Goal: Information Seeking & Learning: Learn about a topic

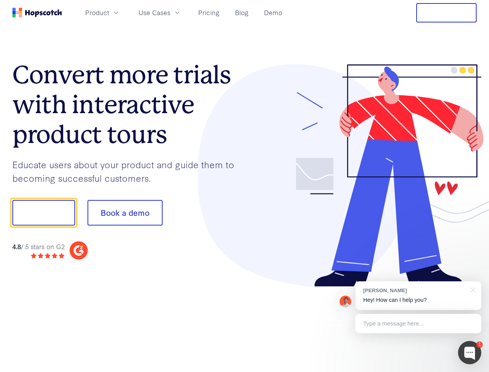
click at [245, 186] on div at bounding box center [361, 175] width 232 height 223
click at [109, 12] on span "Product" at bounding box center [97, 13] width 24 height 10
click at [170, 12] on span "Use Cases" at bounding box center [155, 13] width 32 height 10
click at [447, 13] on button "Free Trial" at bounding box center [446, 12] width 60 height 19
click at [43, 213] on button "Show me!" at bounding box center [43, 213] width 63 height 26
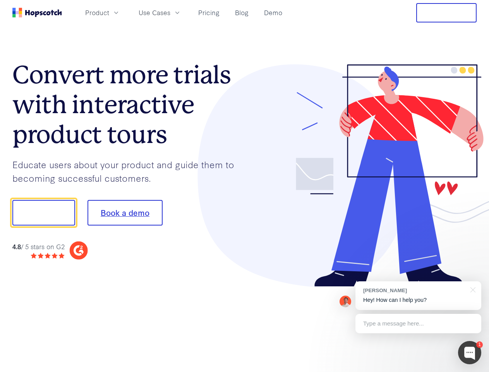
click at [125, 213] on button "Book a demo" at bounding box center [125, 213] width 75 height 26
click at [470, 353] on div at bounding box center [469, 352] width 23 height 23
click at [418, 296] on div "[PERSON_NAME] Hey! How can I help you?" at bounding box center [419, 295] width 126 height 29
click at [472, 289] on div at bounding box center [408, 212] width 145 height 258
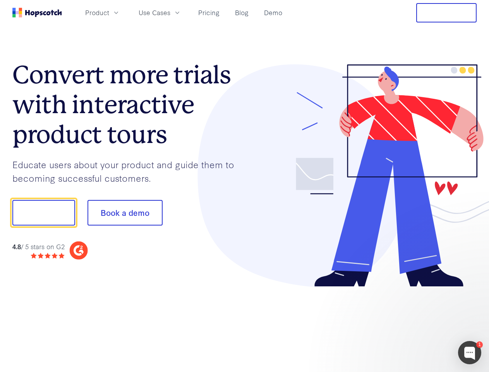
click at [418, 323] on div at bounding box center [408, 263] width 145 height 155
